Goal: Check status: Check status

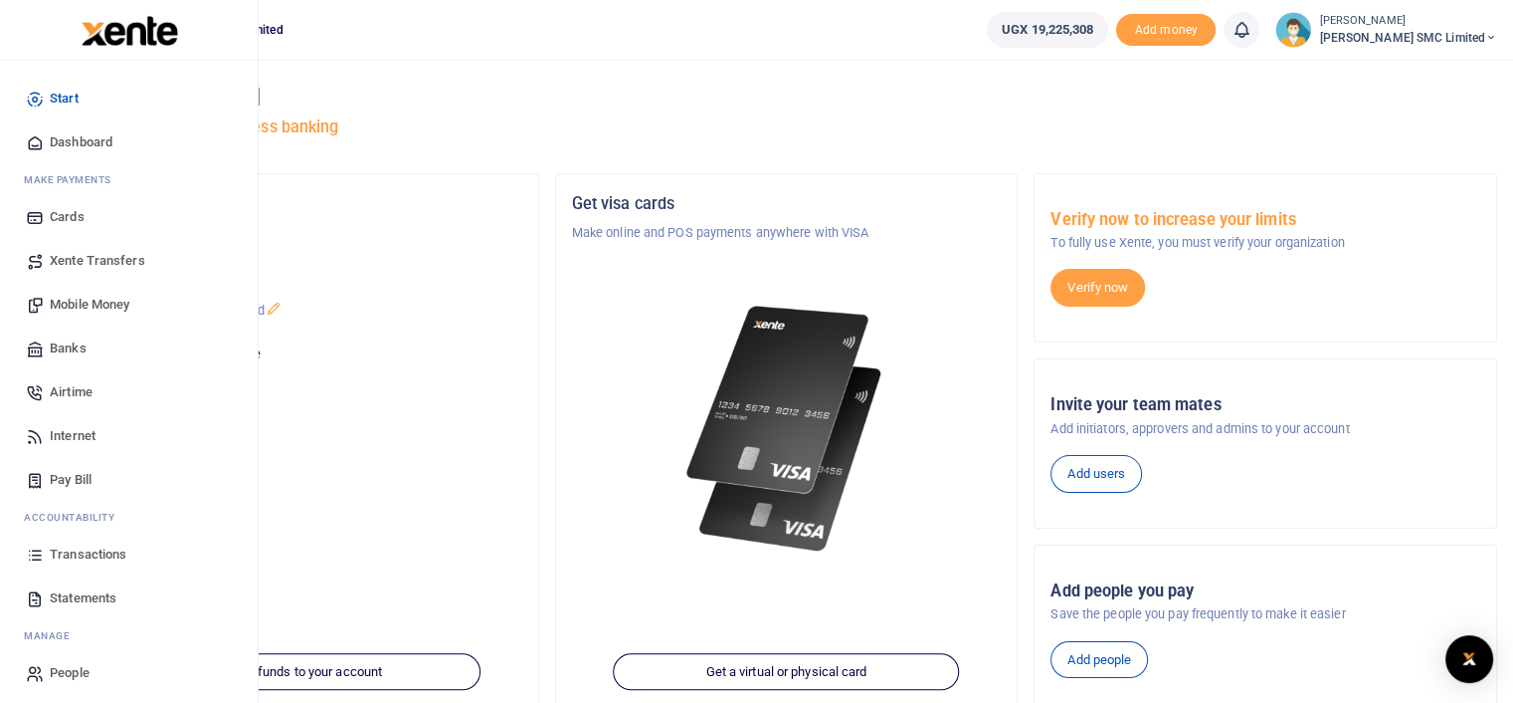
click at [60, 544] on span "Transactions" at bounding box center [88, 554] width 77 height 20
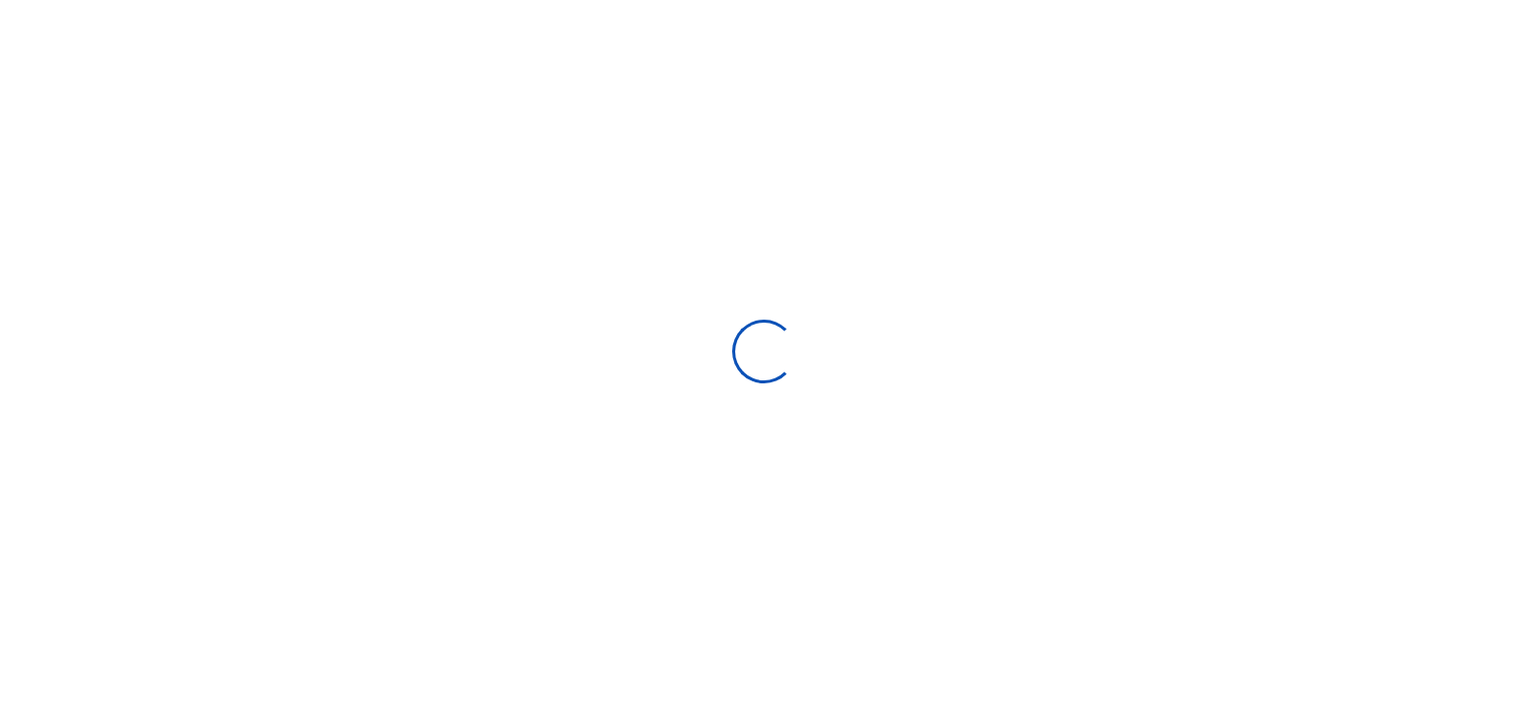
select select
type input "[DATE] - [DATE]"
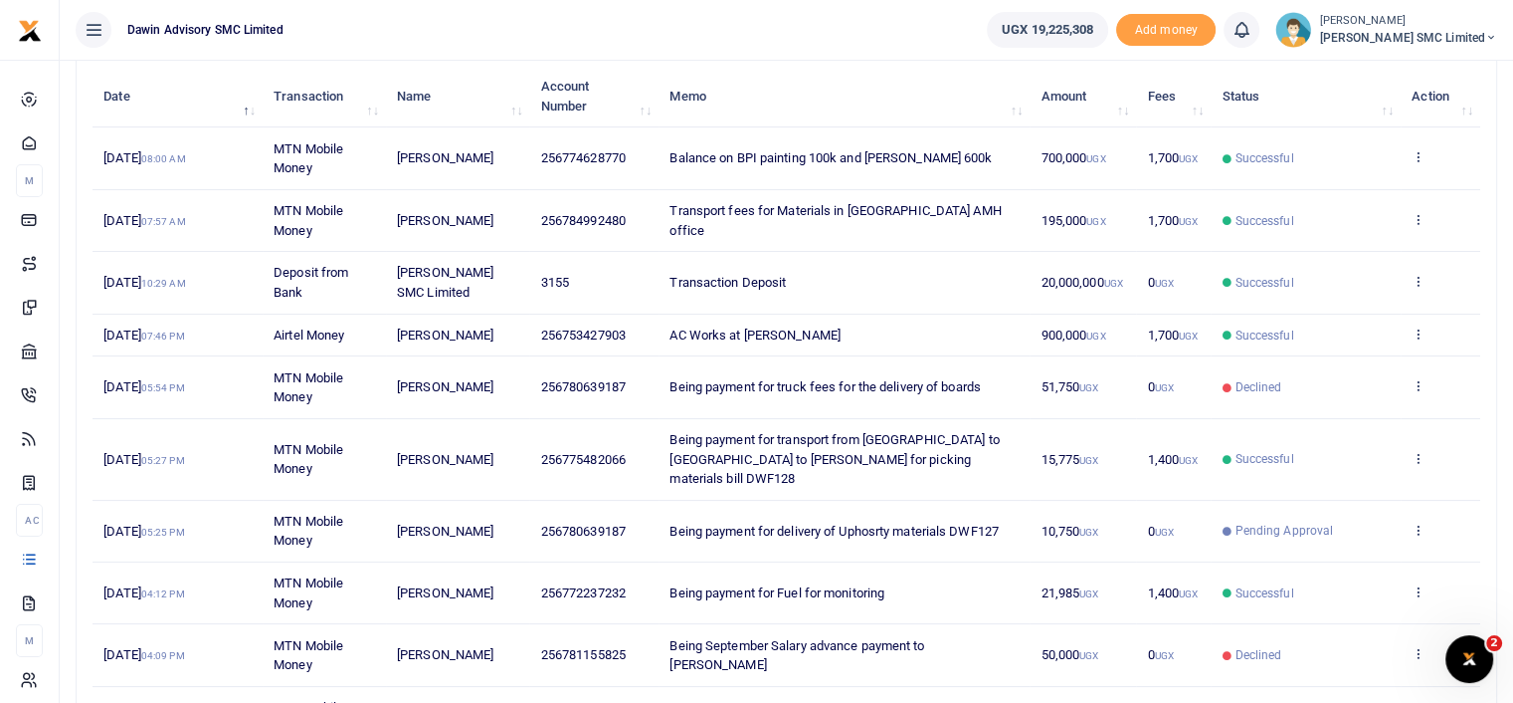
scroll to position [204, 0]
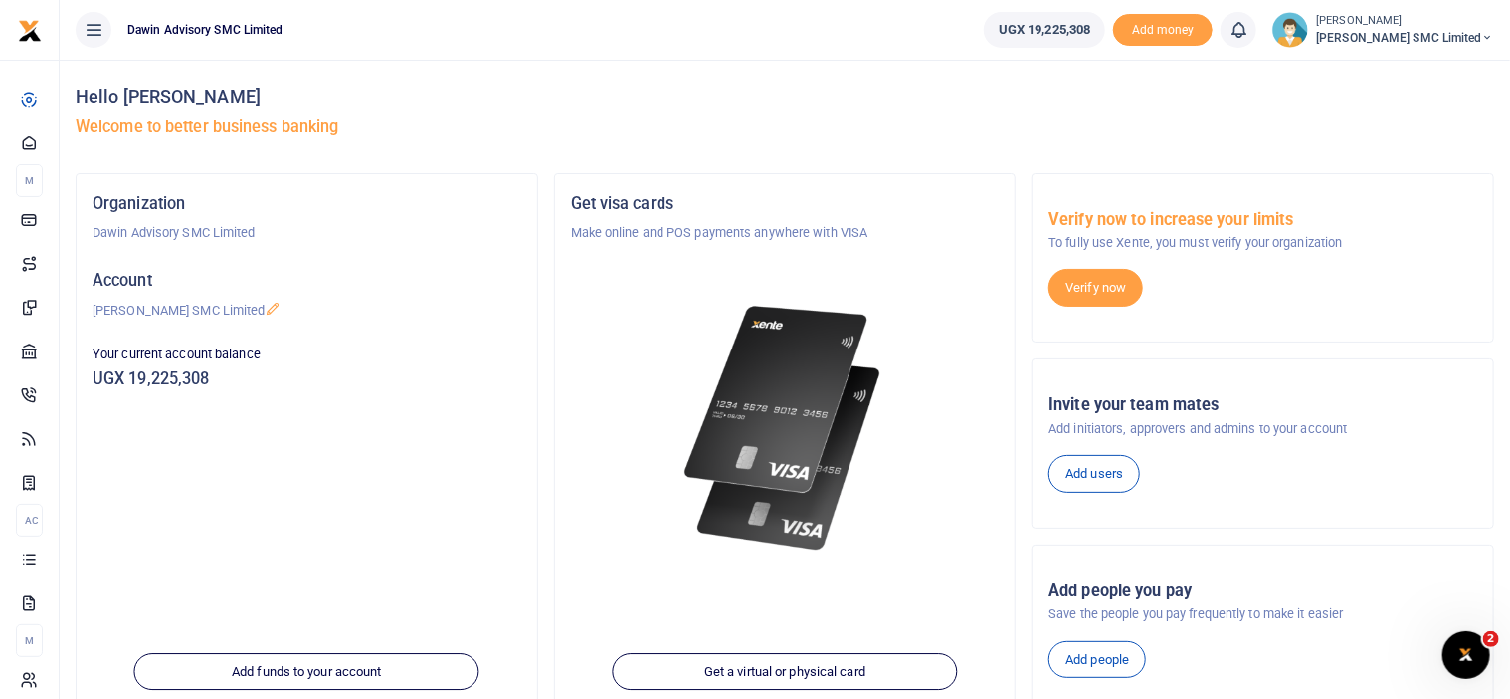
click at [911, 572] on div "Get visa cards Make online and POS payments anywhere with VISA" at bounding box center [785, 390] width 445 height 401
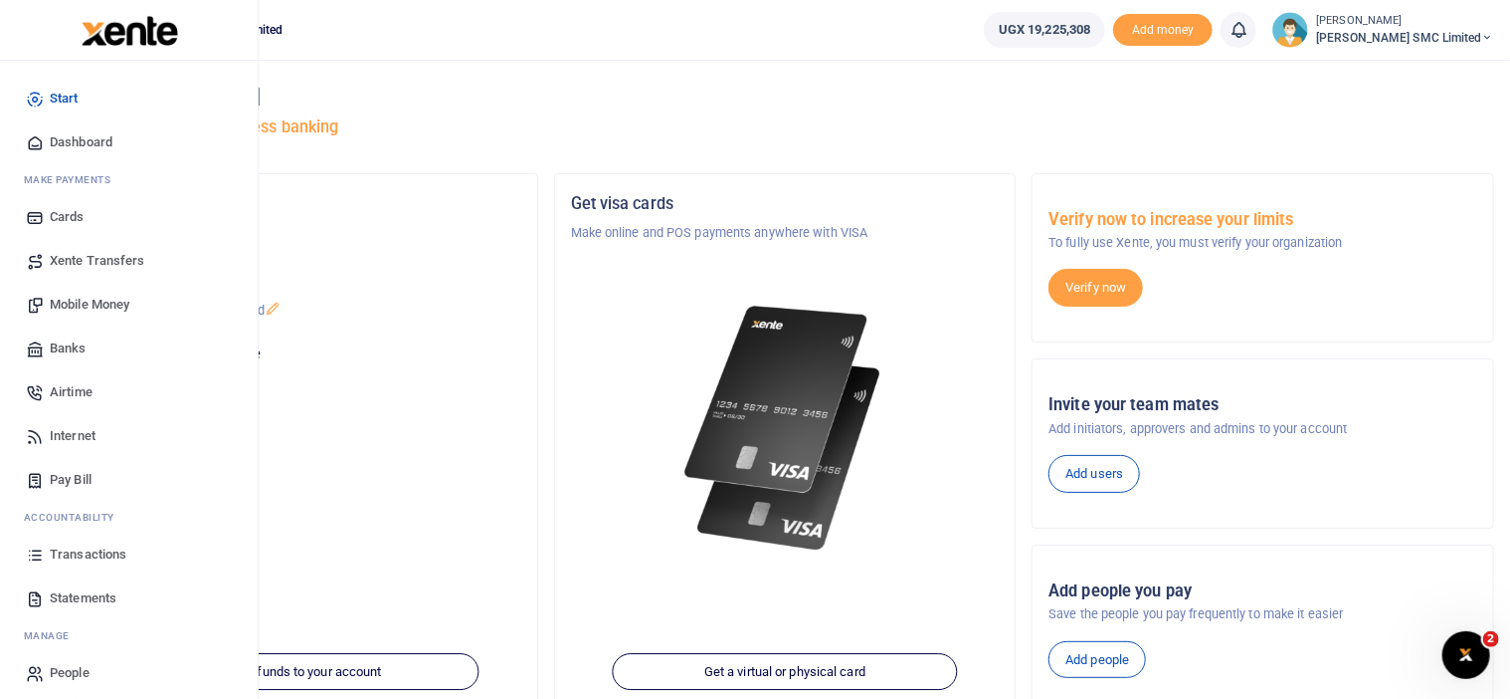
click at [86, 545] on span "Transactions" at bounding box center [88, 554] width 77 height 20
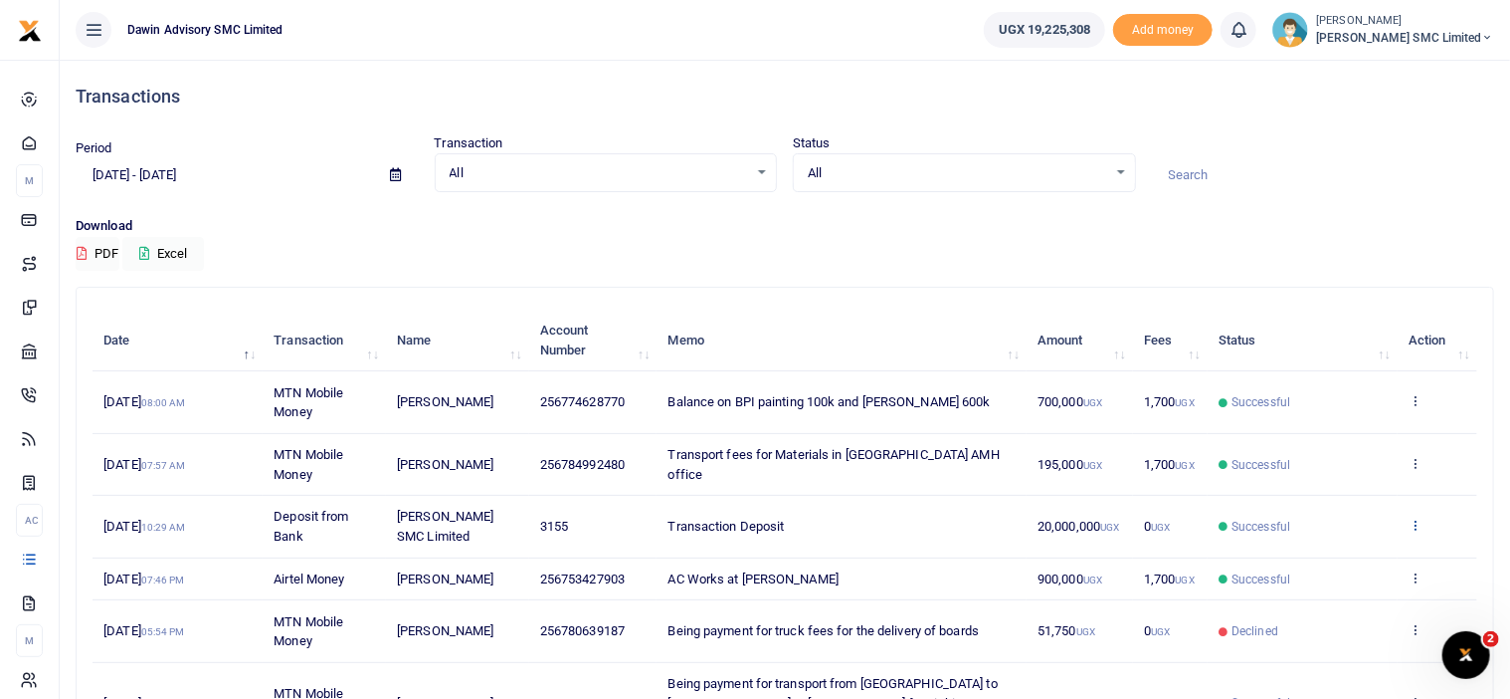
click at [1417, 521] on icon at bounding box center [1415, 524] width 13 height 14
click at [1323, 561] on link "View details" at bounding box center [1343, 557] width 157 height 28
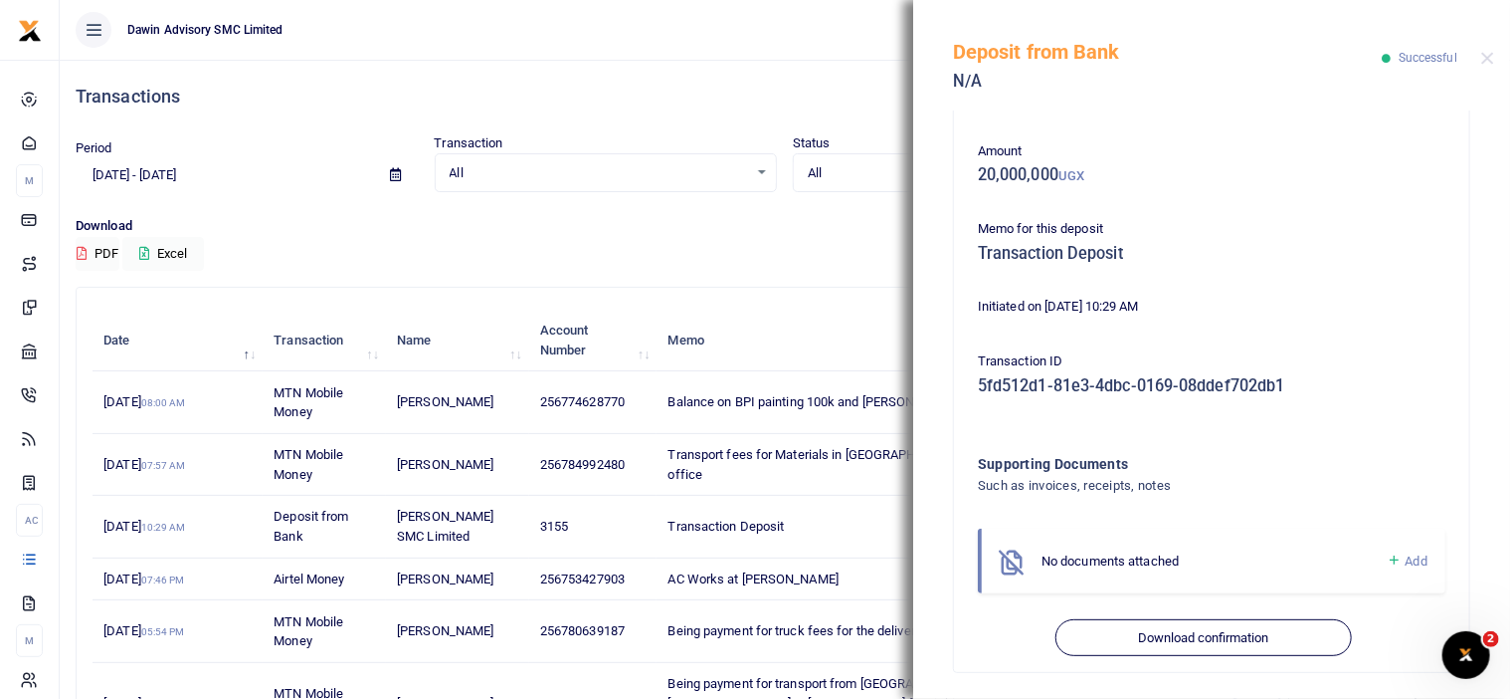
scroll to position [82, 0]
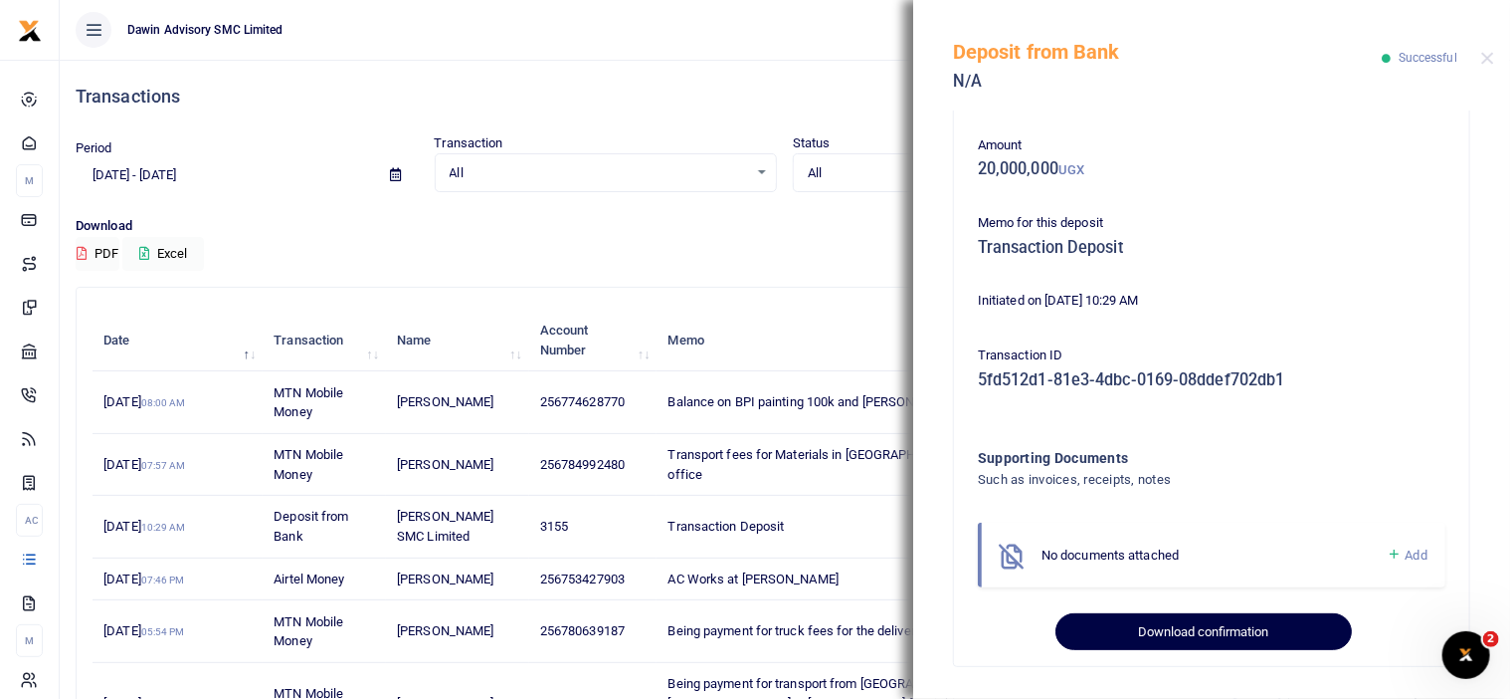
click at [1182, 627] on button "Download confirmation" at bounding box center [1204, 632] width 296 height 38
click at [1099, 632] on button "Download confirmation" at bounding box center [1204, 632] width 296 height 38
